Goal: Task Accomplishment & Management: Manage account settings

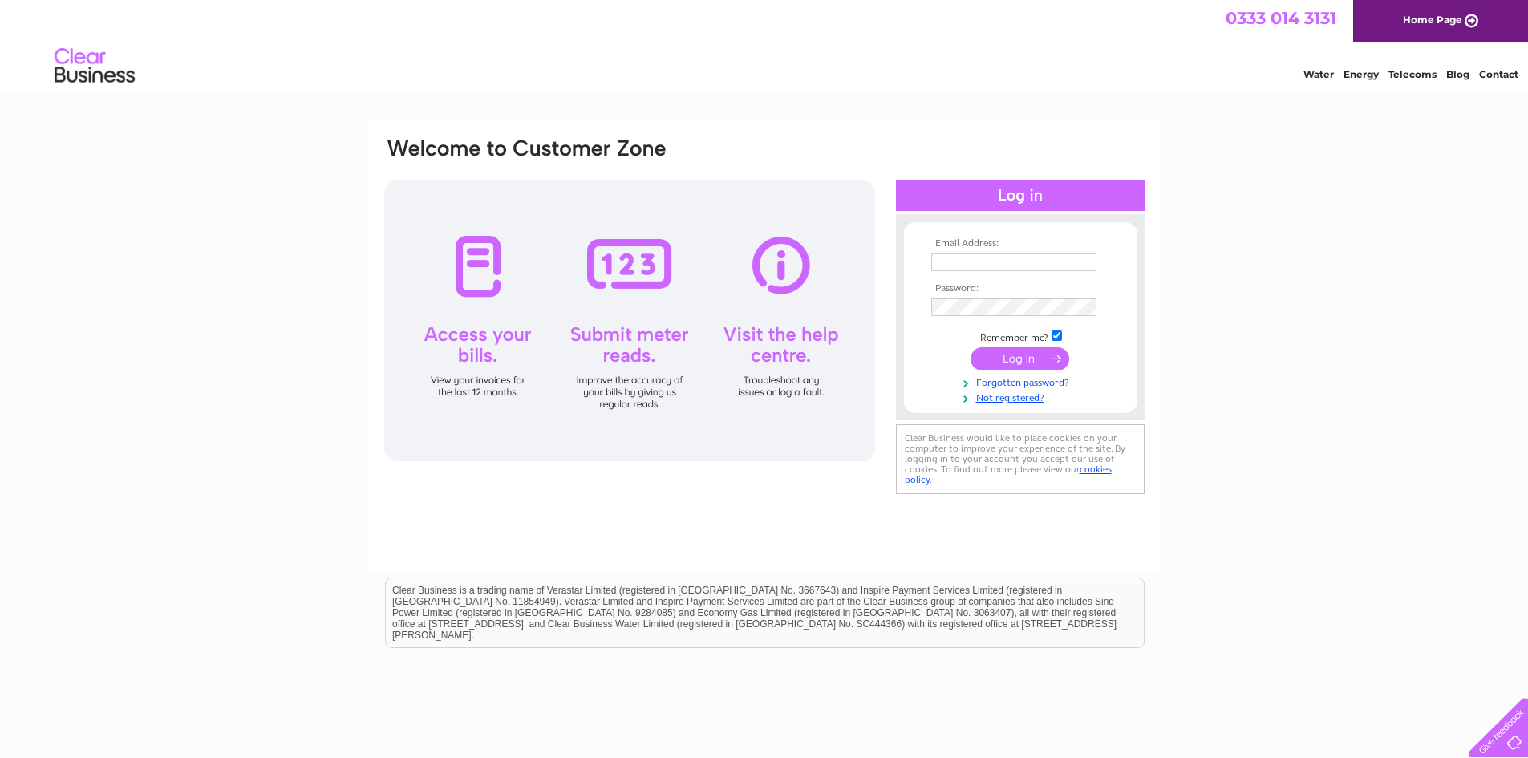
type input "info@baccastings.co.uk"
click at [1013, 358] on input "submit" at bounding box center [1019, 358] width 99 height 22
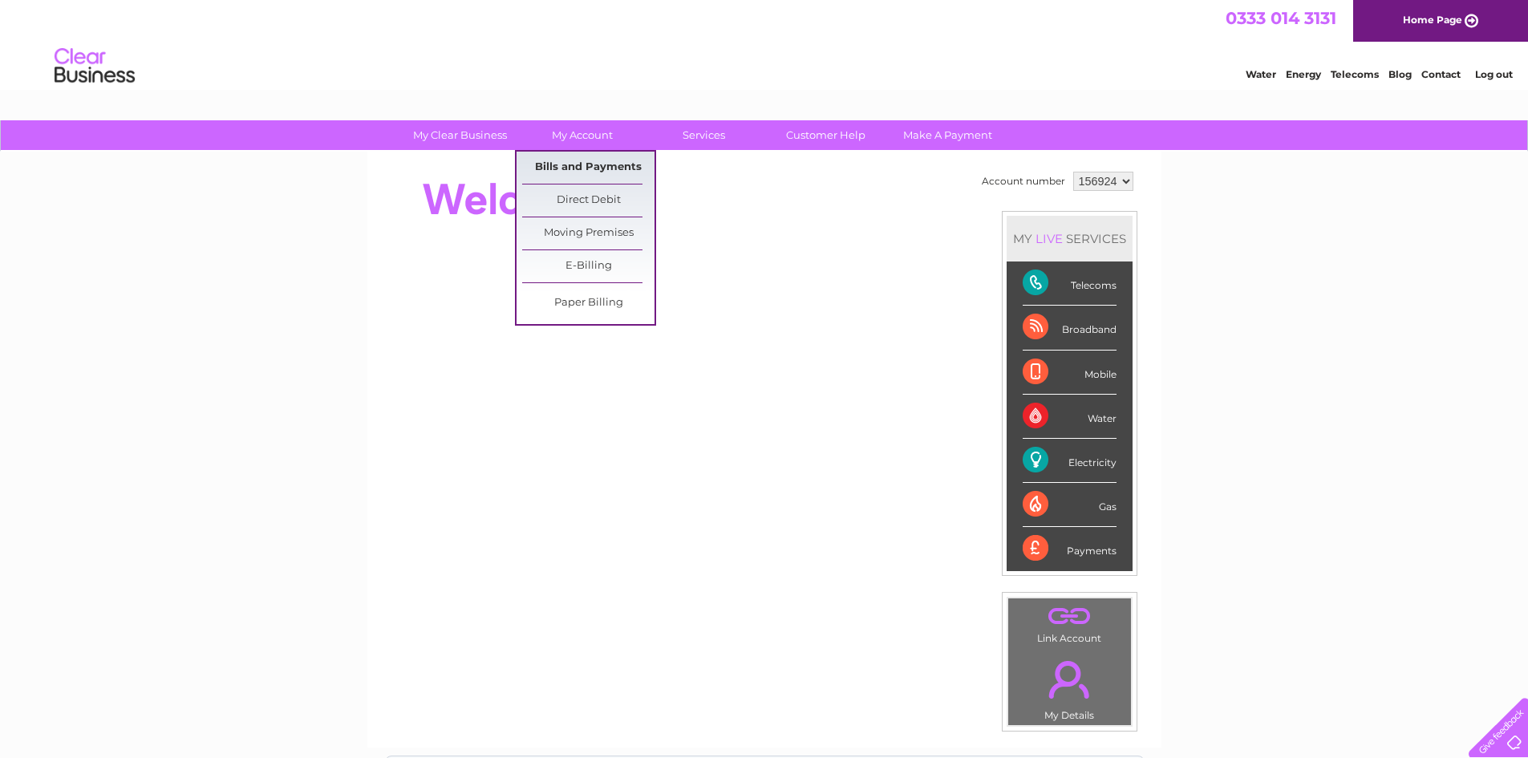
click at [575, 162] on link "Bills and Payments" at bounding box center [588, 168] width 132 height 32
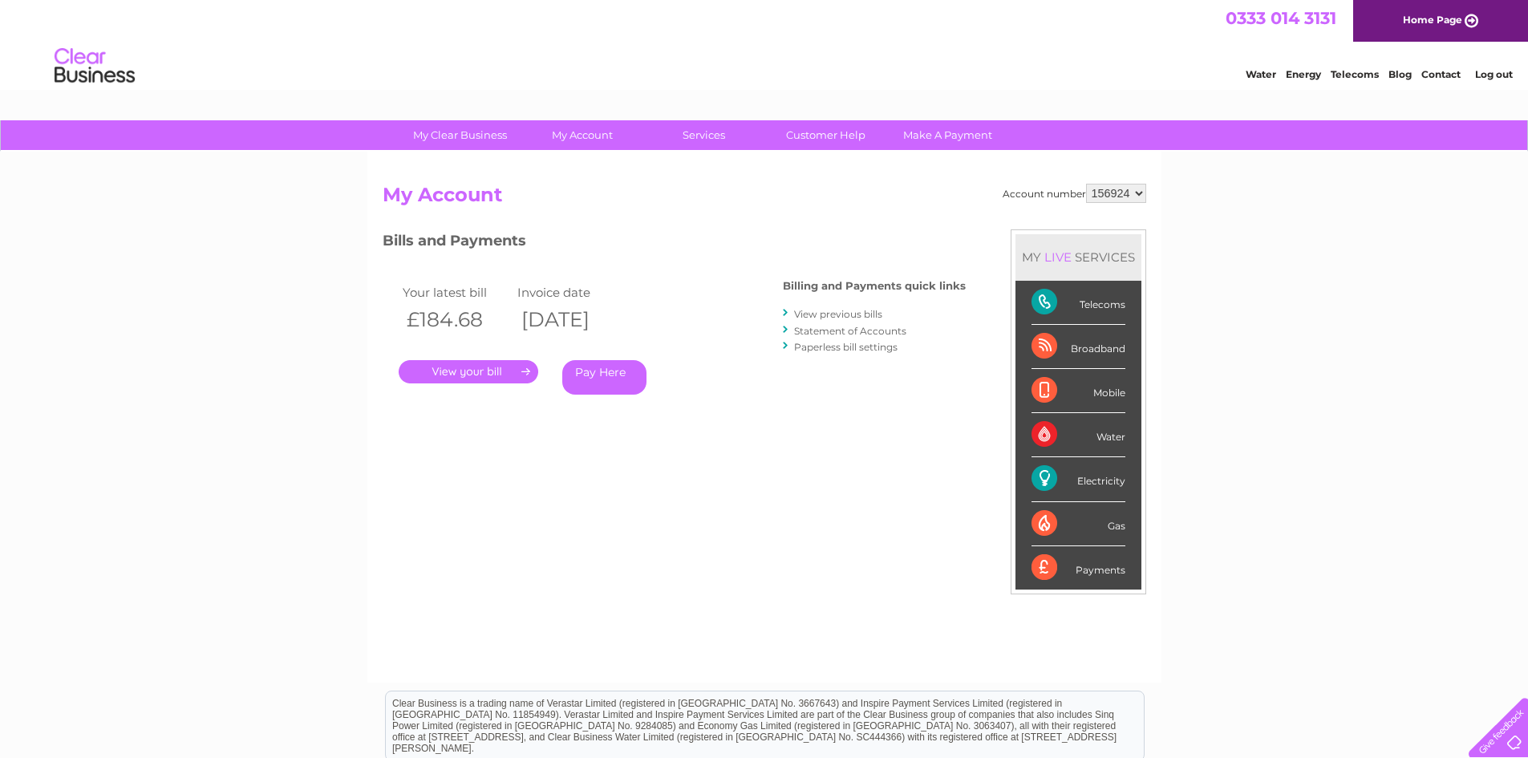
click at [458, 371] on link "." at bounding box center [469, 371] width 140 height 23
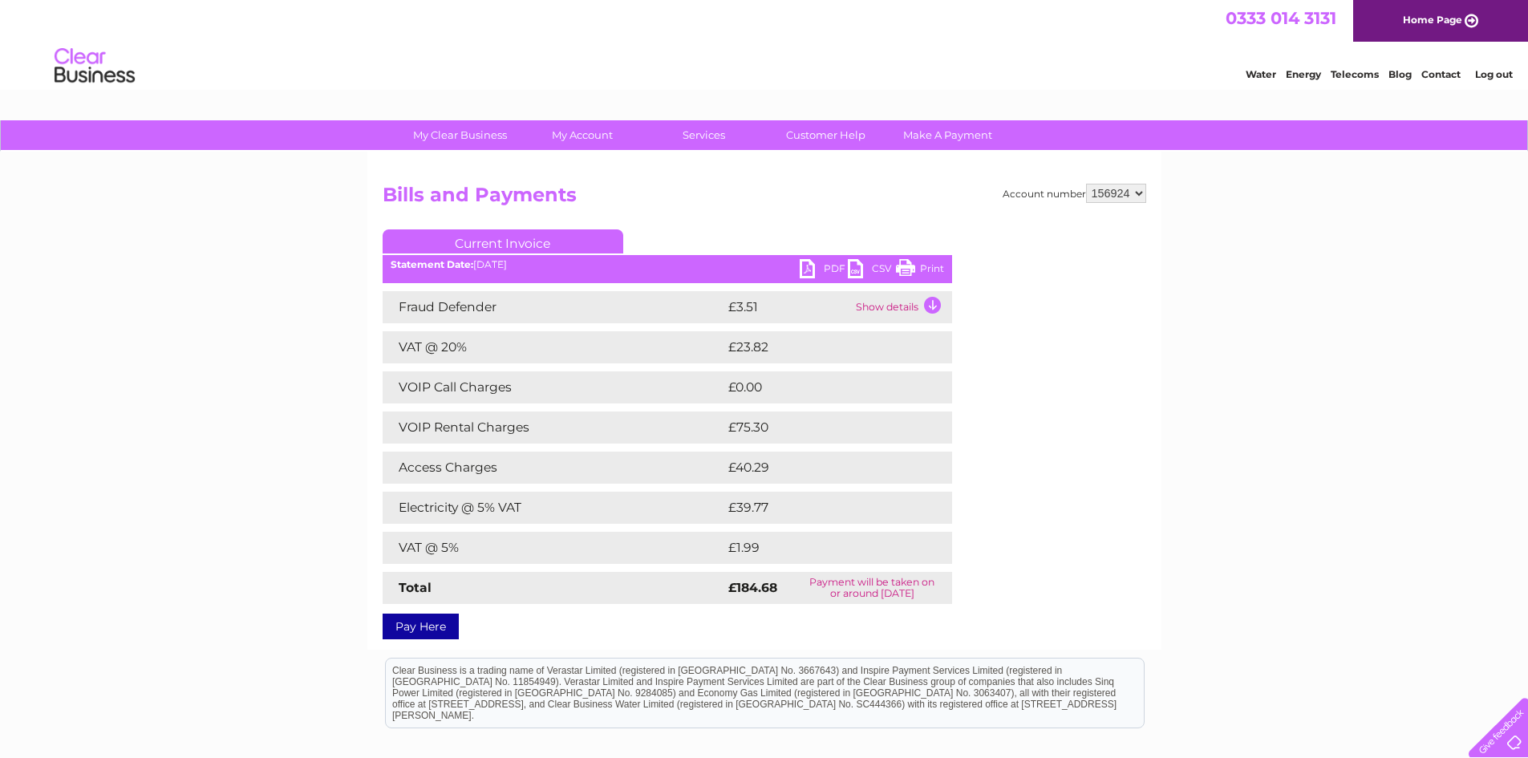
click at [817, 261] on link "PDF" at bounding box center [824, 270] width 48 height 23
click at [1499, 74] on link "Log out" at bounding box center [1494, 74] width 38 height 12
